Goal: Task Accomplishment & Management: Use online tool/utility

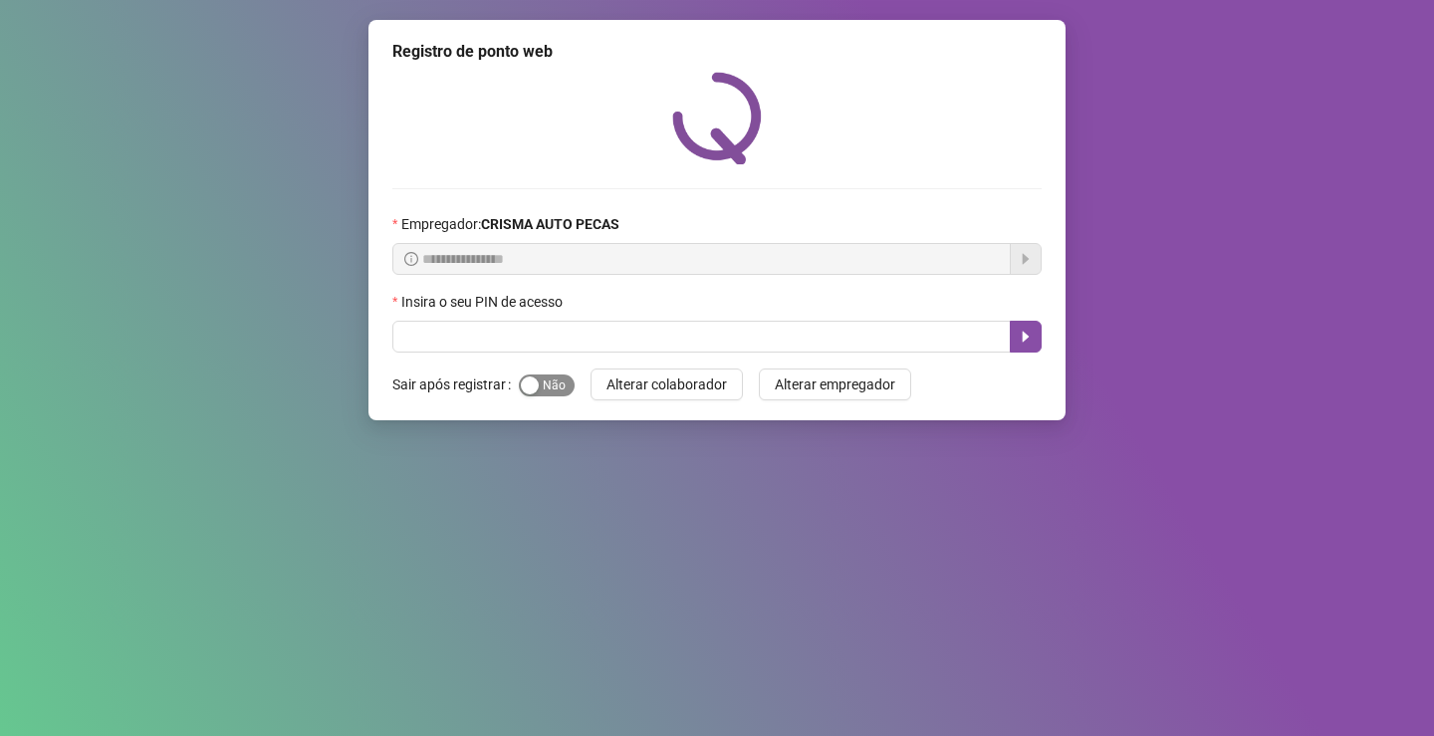
click at [549, 384] on span "Sim Não" at bounding box center [547, 386] width 56 height 22
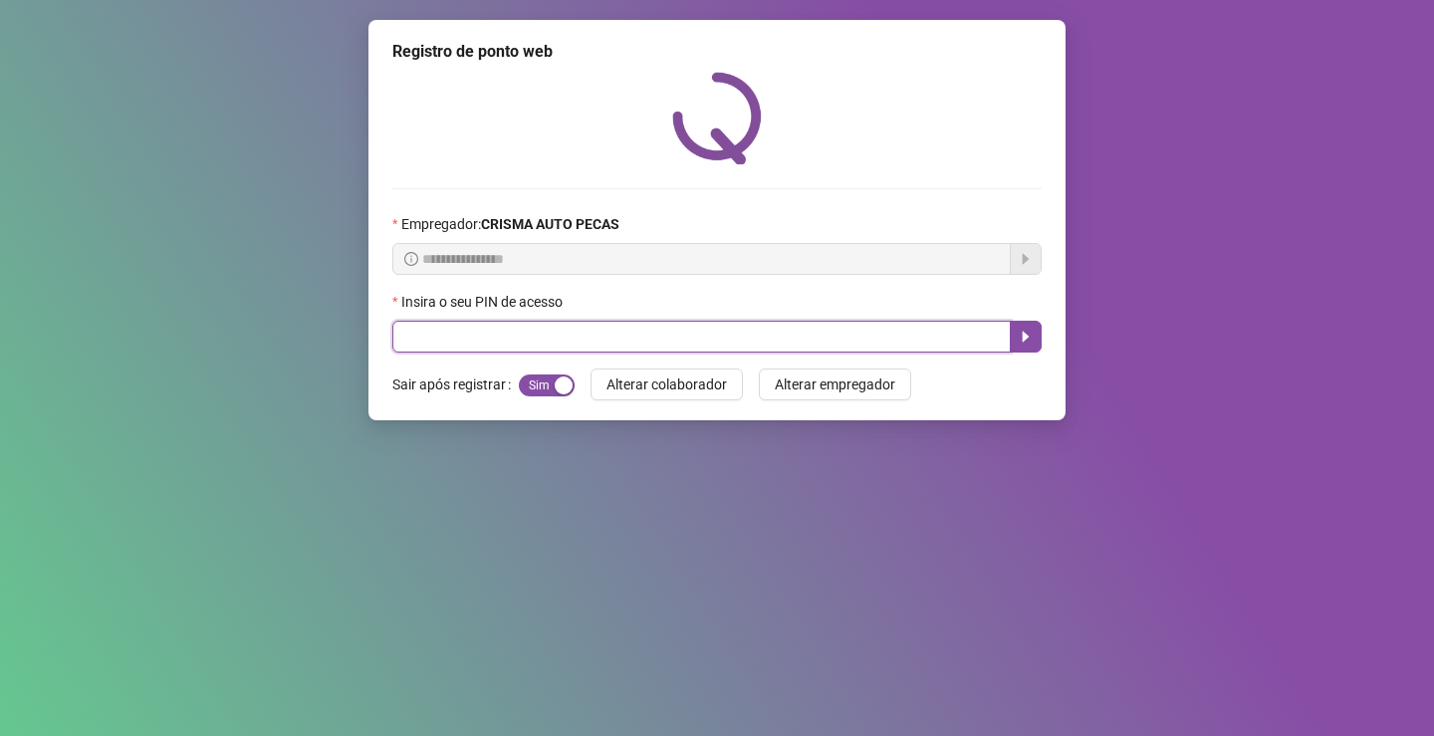
click at [560, 331] on input "text" at bounding box center [701, 337] width 619 height 32
type input "****"
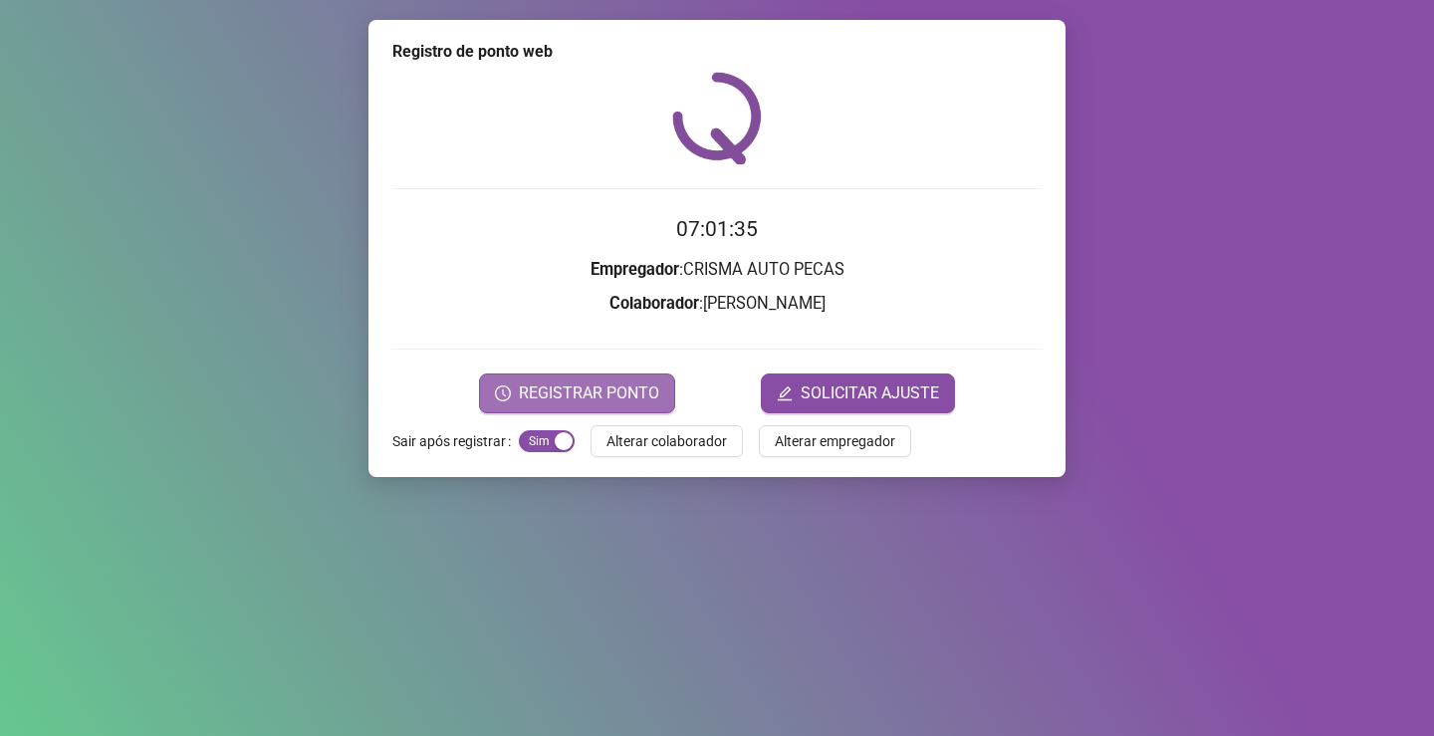
click at [585, 392] on span "REGISTRAR PONTO" at bounding box center [589, 394] width 140 height 24
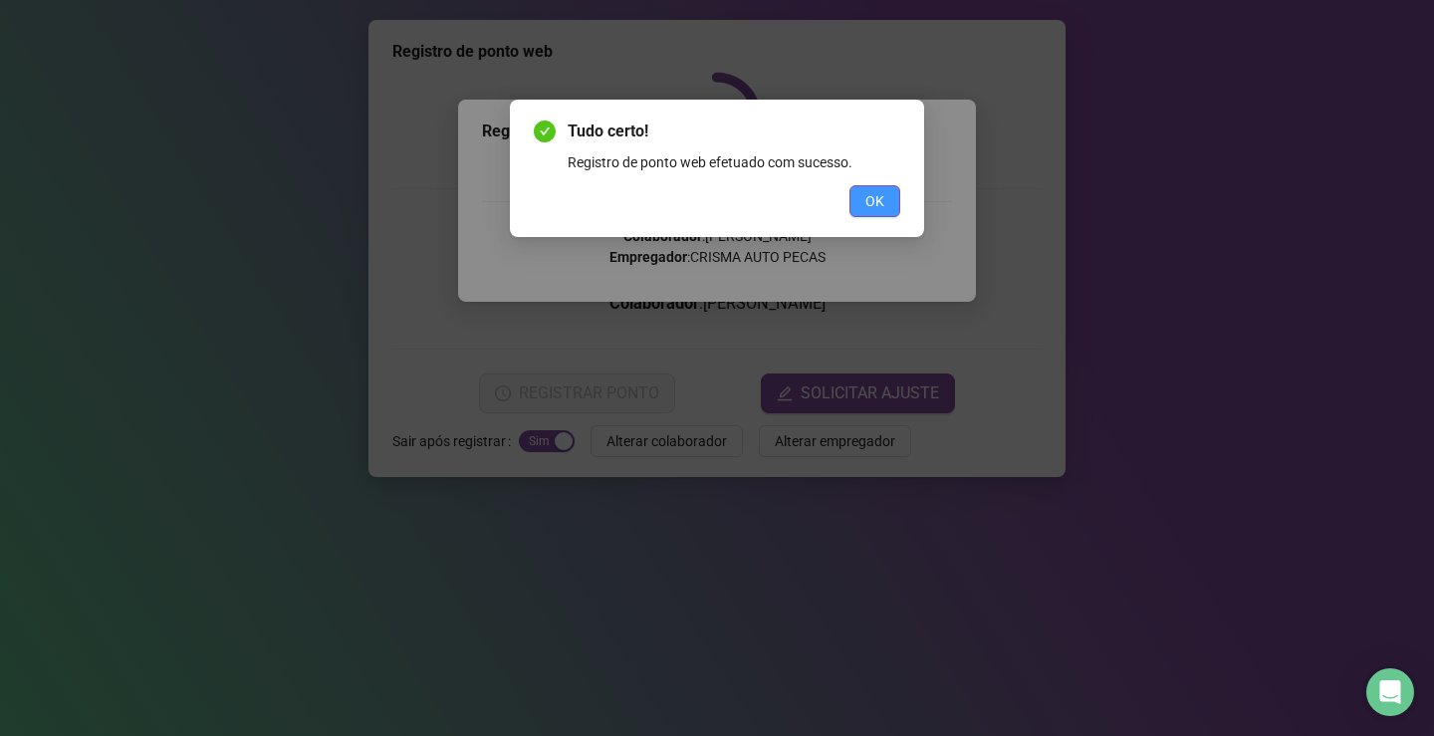
click at [874, 200] on span "OK" at bounding box center [875, 201] width 19 height 22
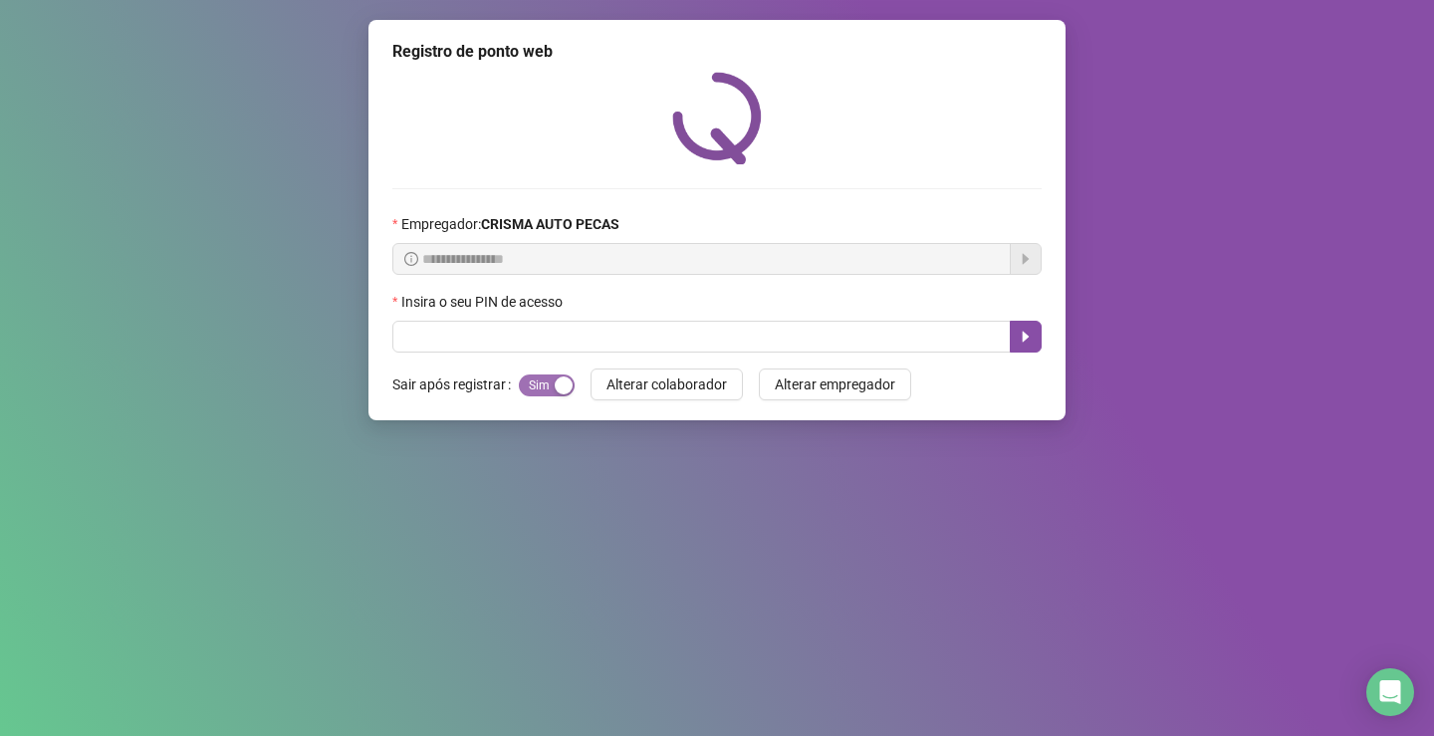
click at [548, 383] on span "Sim Não" at bounding box center [547, 386] width 56 height 22
click at [548, 380] on span "Sim Não" at bounding box center [547, 386] width 56 height 22
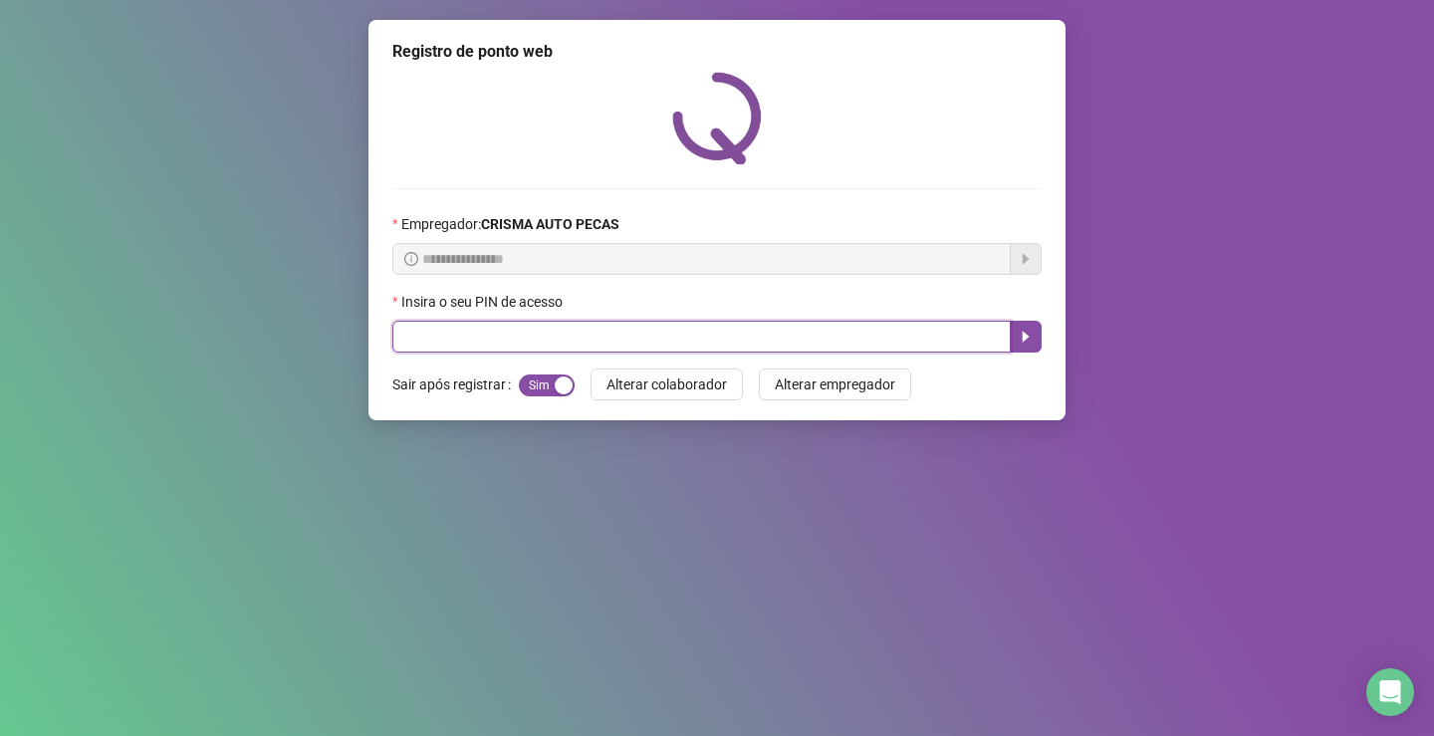
drag, startPoint x: 508, startPoint y: 345, endPoint x: 544, endPoint y: 319, distance: 44.2
click at [542, 320] on div "Insira o seu PIN de acesso" at bounding box center [716, 322] width 649 height 62
type input "*****"
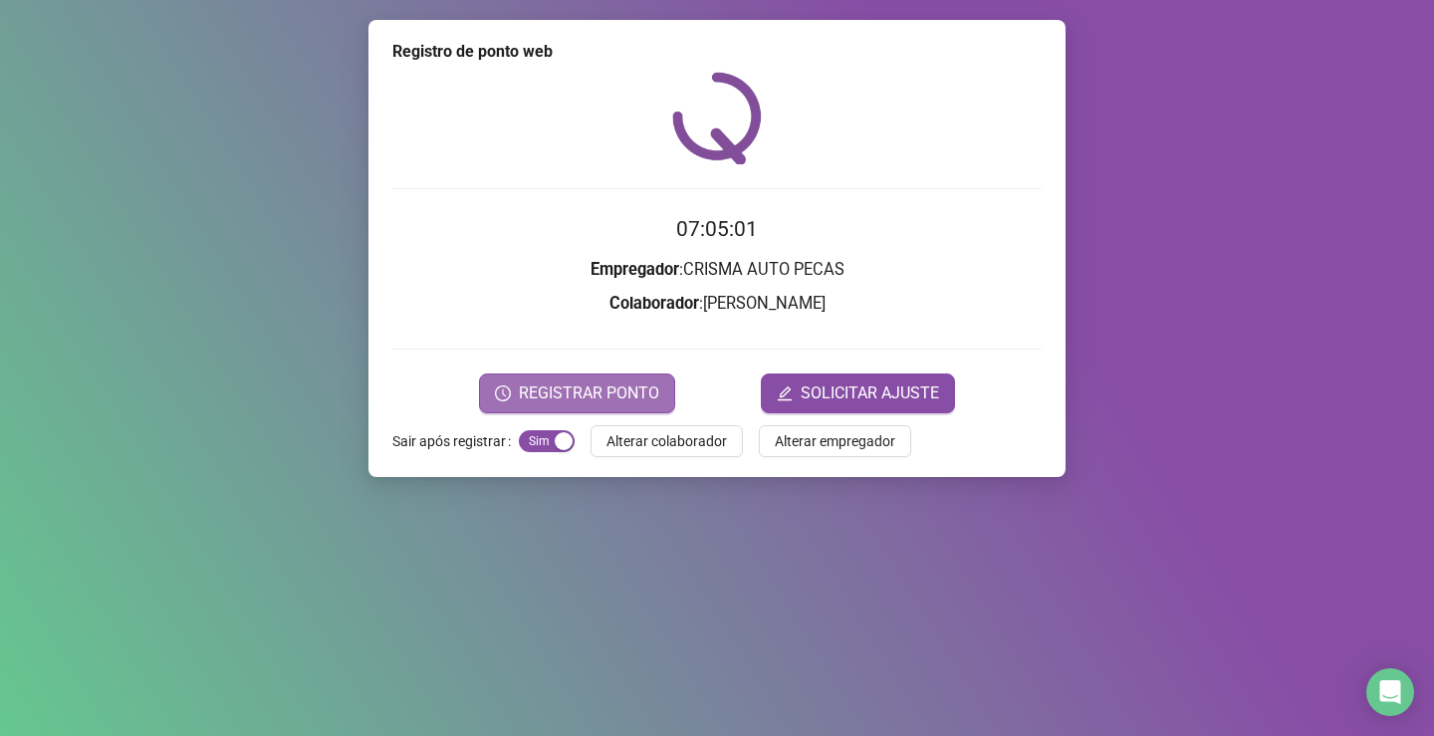
click at [617, 396] on span "REGISTRAR PONTO" at bounding box center [589, 394] width 140 height 24
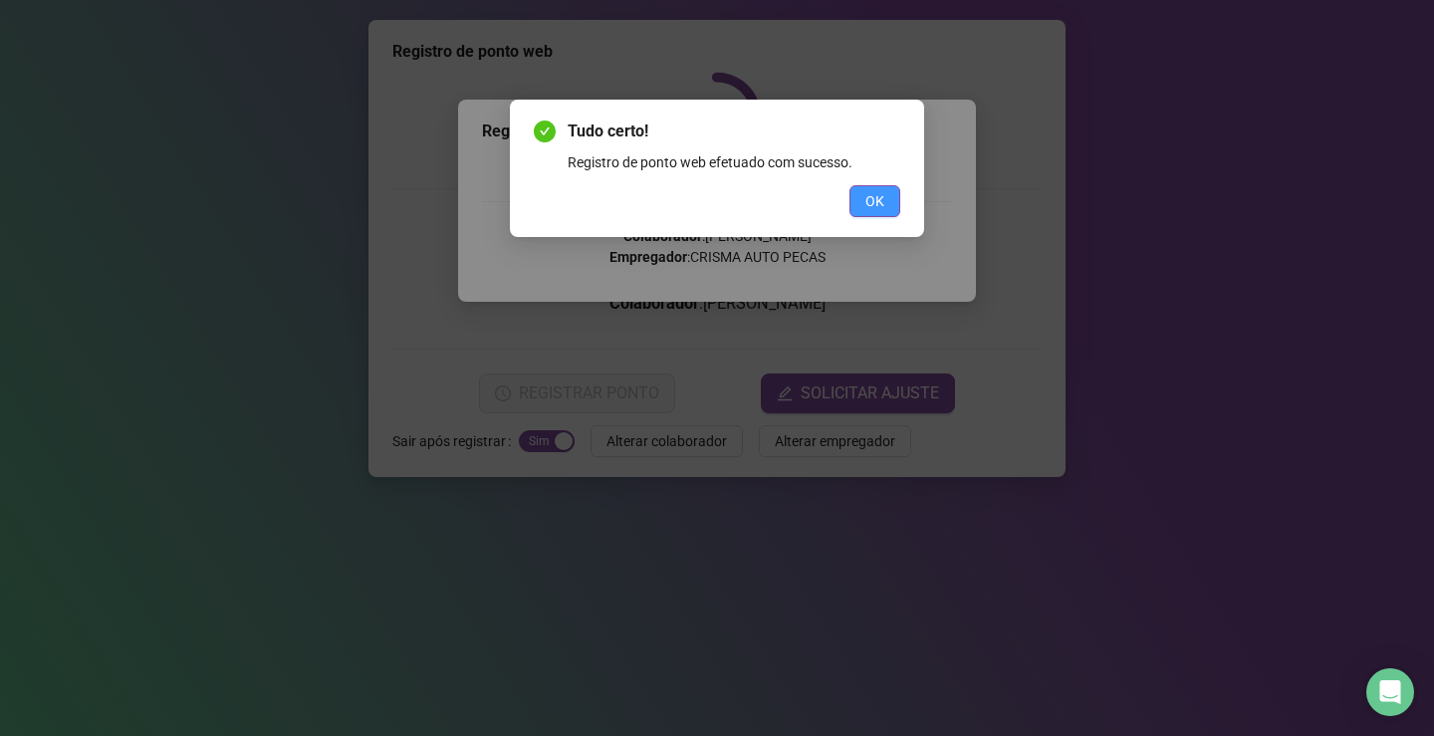
click at [871, 200] on span "OK" at bounding box center [875, 201] width 19 height 22
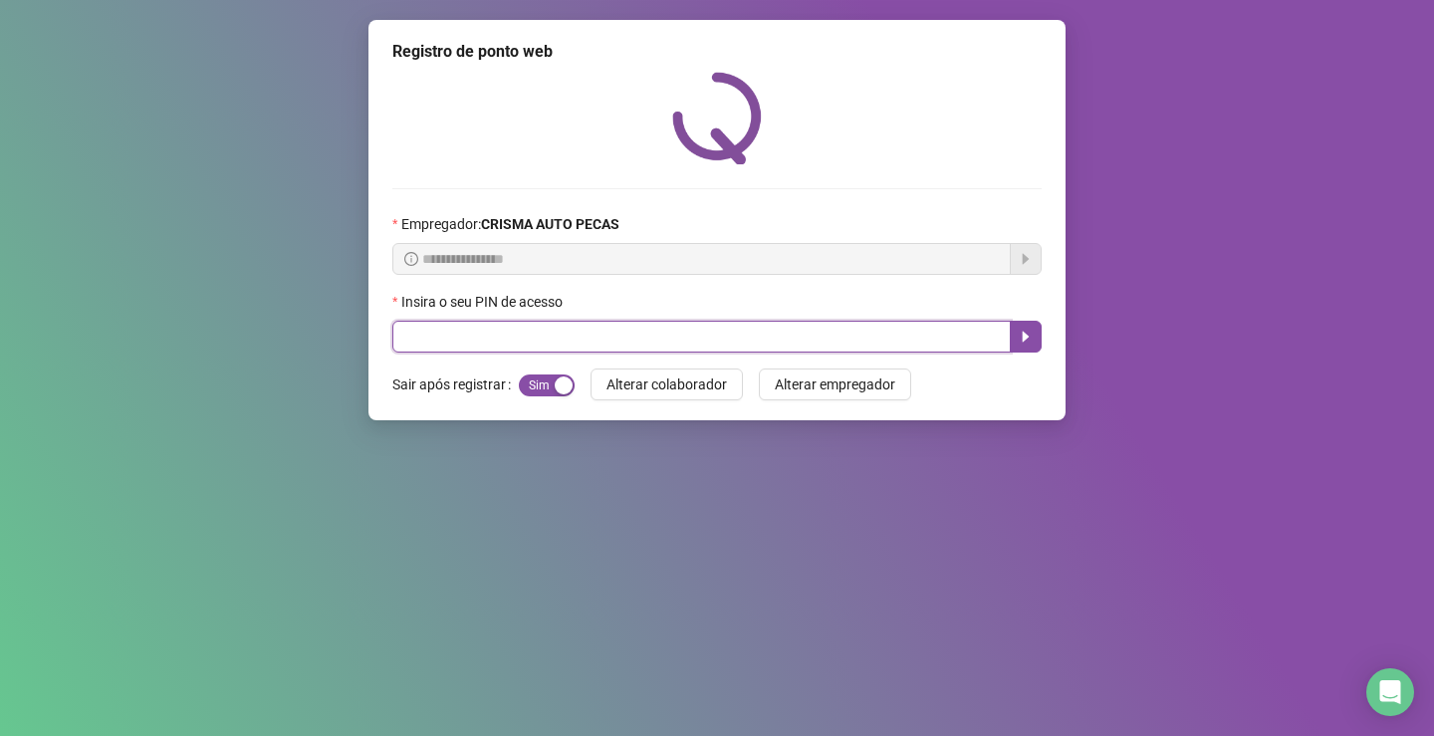
click at [633, 341] on input "text" at bounding box center [701, 337] width 619 height 32
type input "*****"
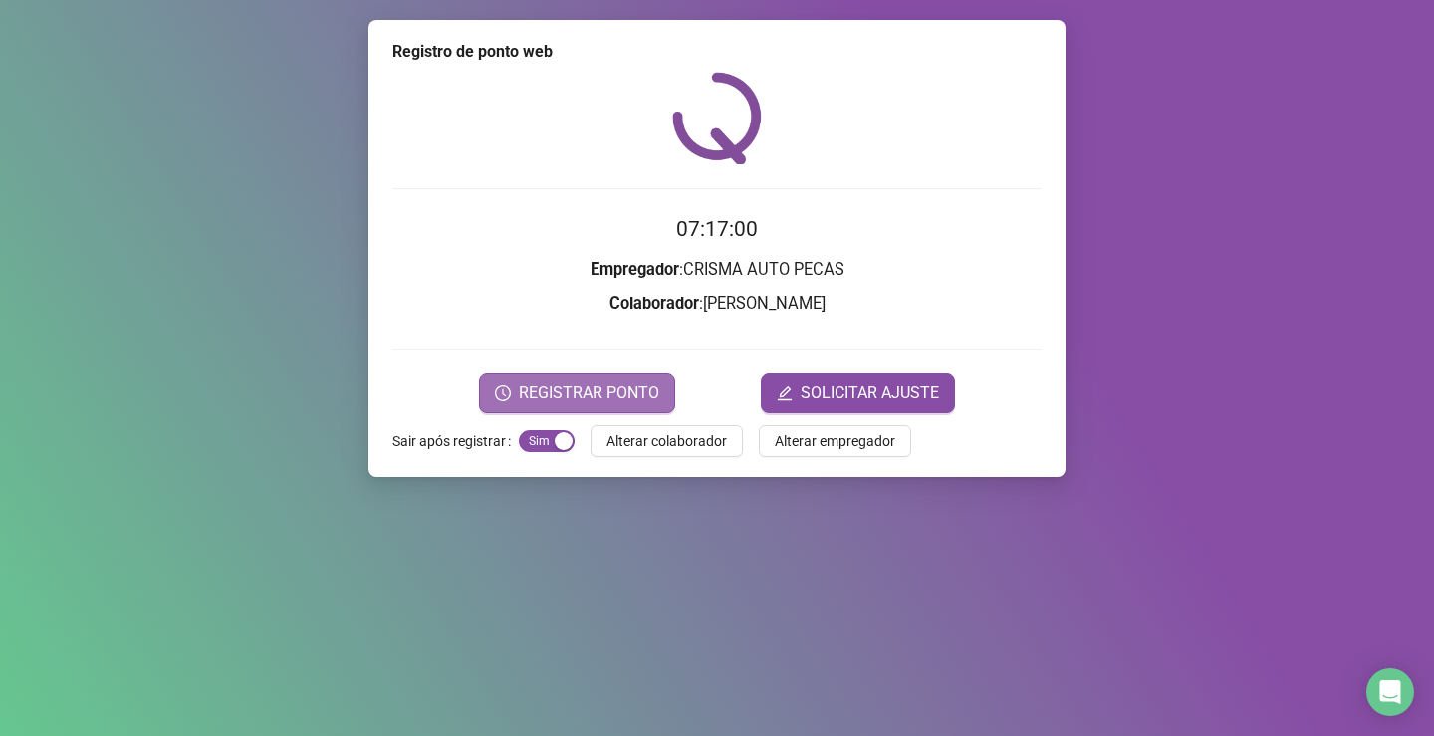
click at [597, 398] on span "REGISTRAR PONTO" at bounding box center [589, 394] width 140 height 24
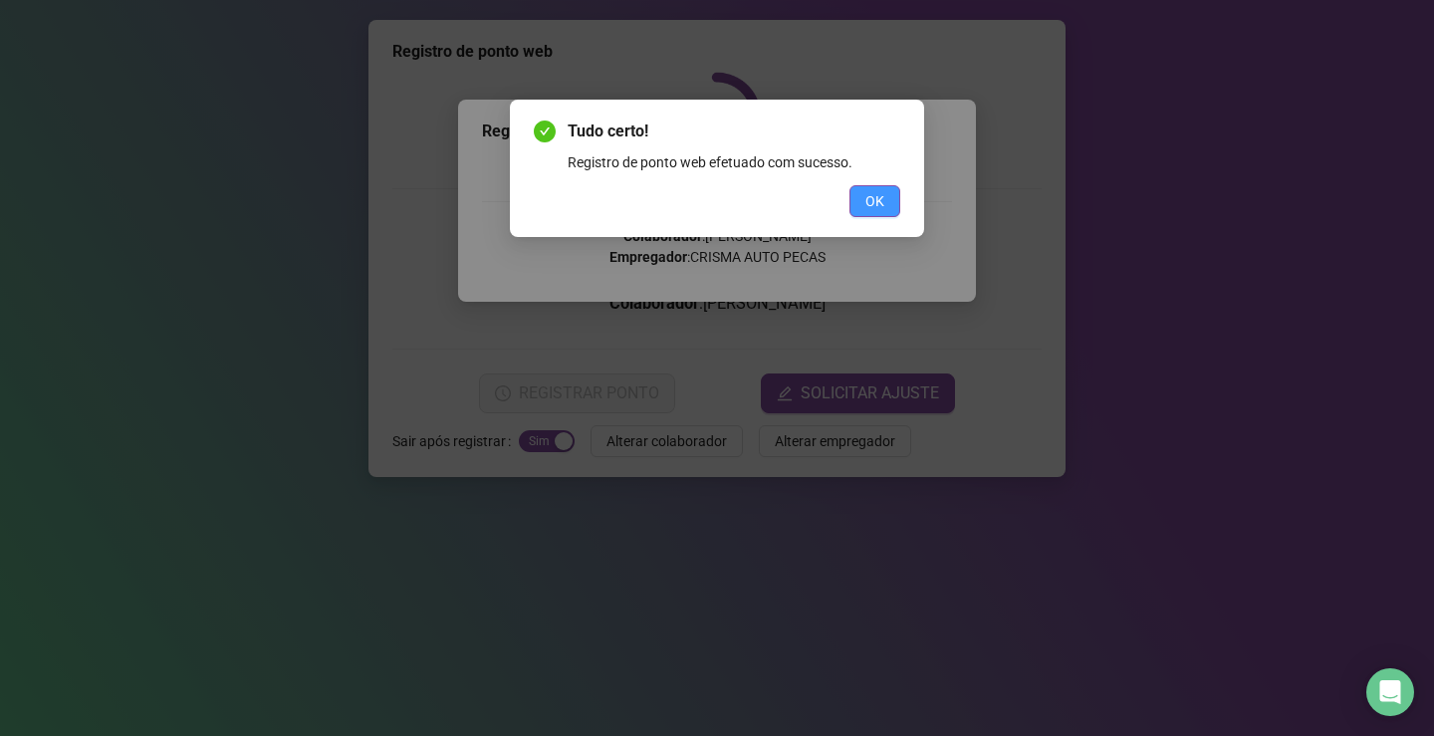
click at [861, 202] on button "OK" at bounding box center [875, 201] width 51 height 32
